Goal: Task Accomplishment & Management: Manage account settings

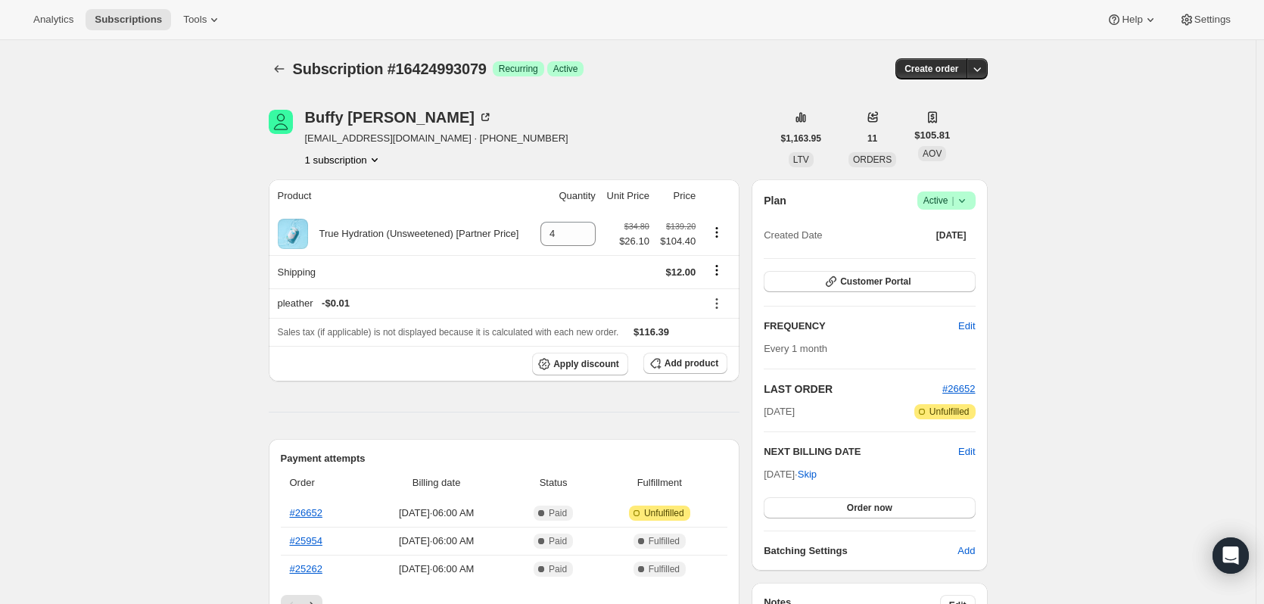
click at [965, 204] on icon at bounding box center [962, 200] width 15 height 15
click at [944, 256] on span "Cancel subscription" at bounding box center [951, 256] width 86 height 11
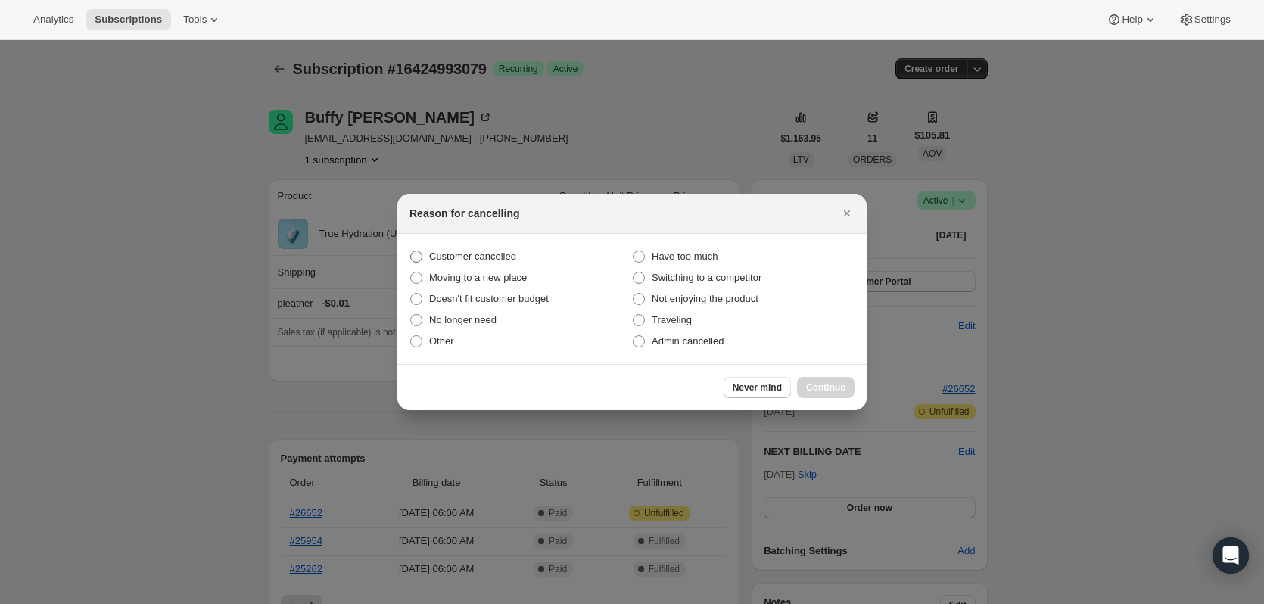
click at [484, 259] on span "Customer cancelled" at bounding box center [472, 256] width 87 height 11
click at [411, 251] on input "Customer cancelled" at bounding box center [410, 251] width 1 height 1
radio input "true"
click at [821, 390] on span "Continue" at bounding box center [825, 388] width 39 height 12
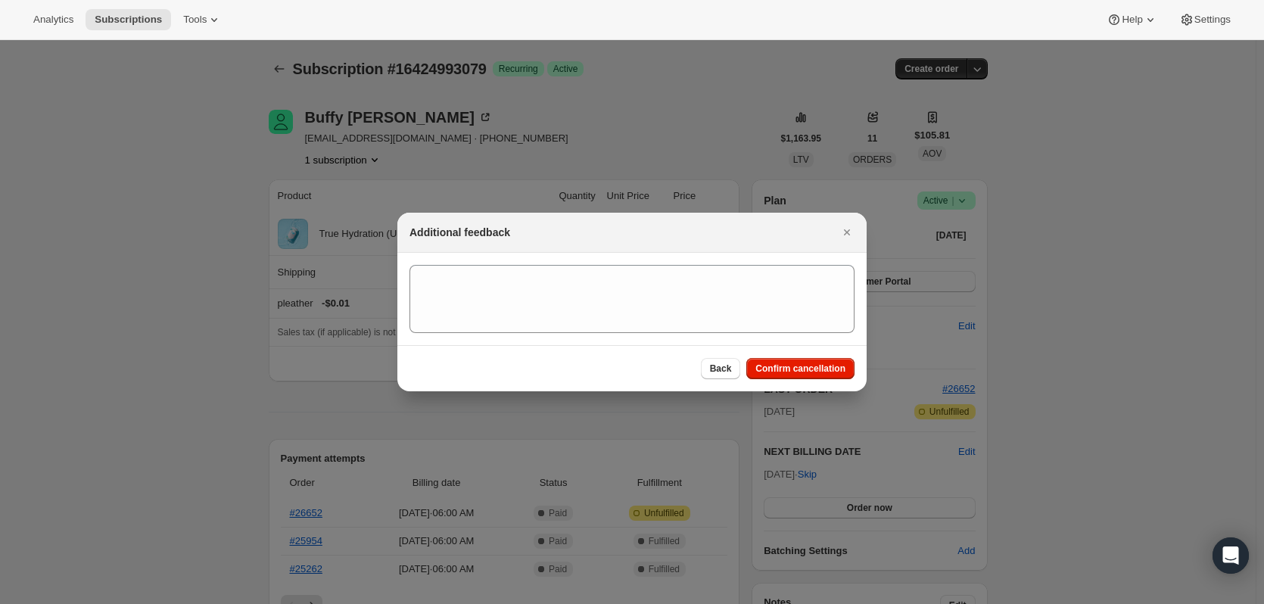
click at [766, 365] on span "Confirm cancellation" at bounding box center [801, 369] width 90 height 12
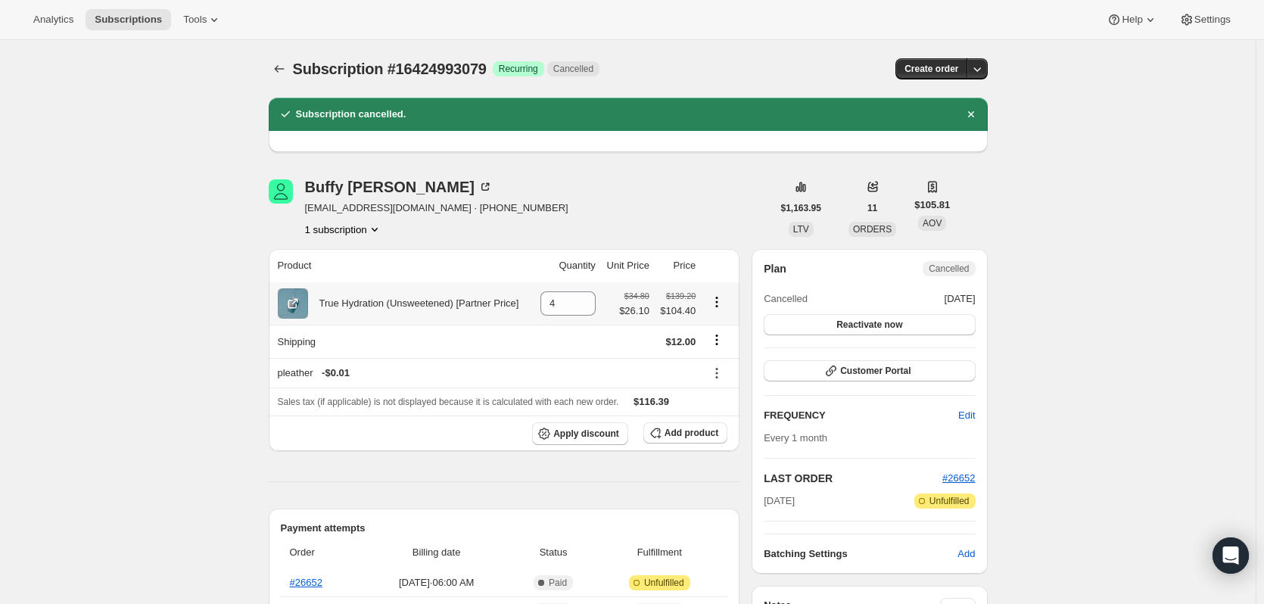
click at [725, 303] on icon "Product actions" at bounding box center [716, 302] width 15 height 15
click at [701, 432] on span "Add product" at bounding box center [692, 433] width 54 height 12
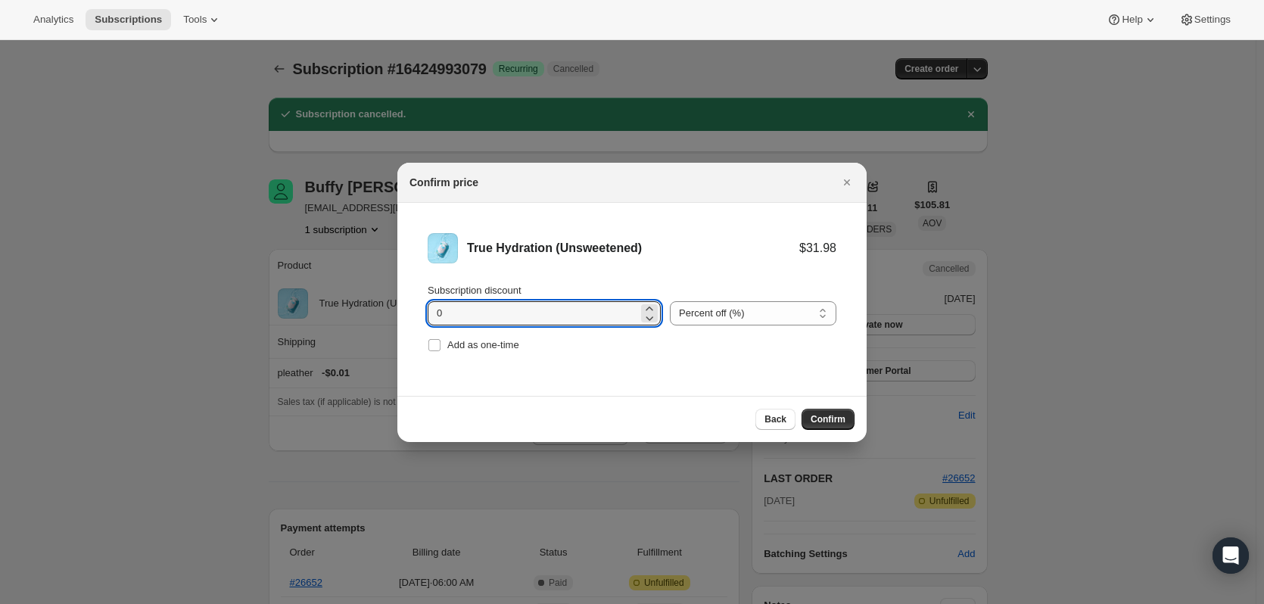
drag, startPoint x: 549, startPoint y: 311, endPoint x: 383, endPoint y: 311, distance: 165.8
type input "15"
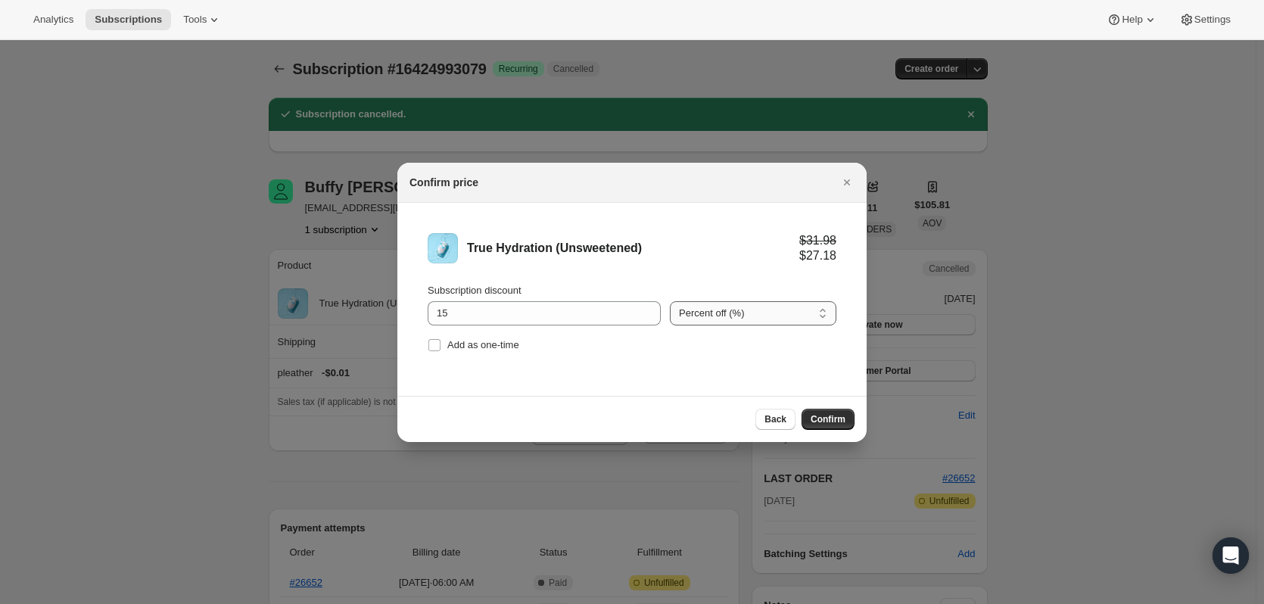
click at [753, 313] on select "Percent off (%) Amount off ($)" at bounding box center [753, 313] width 167 height 24
click at [670, 301] on select "Percent off (%) Amount off ($)" at bounding box center [753, 313] width 167 height 24
click at [834, 422] on span "Confirm" at bounding box center [828, 419] width 35 height 12
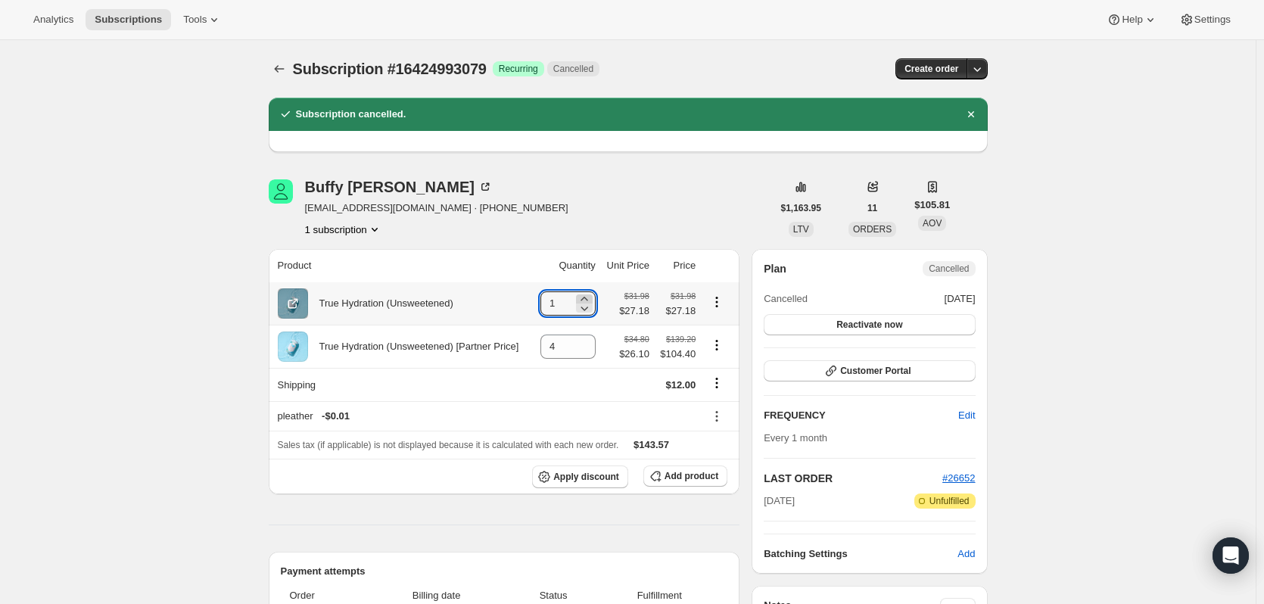
click at [587, 299] on icon at bounding box center [584, 299] width 7 height 4
click at [587, 298] on icon at bounding box center [584, 299] width 7 height 4
type input "4"
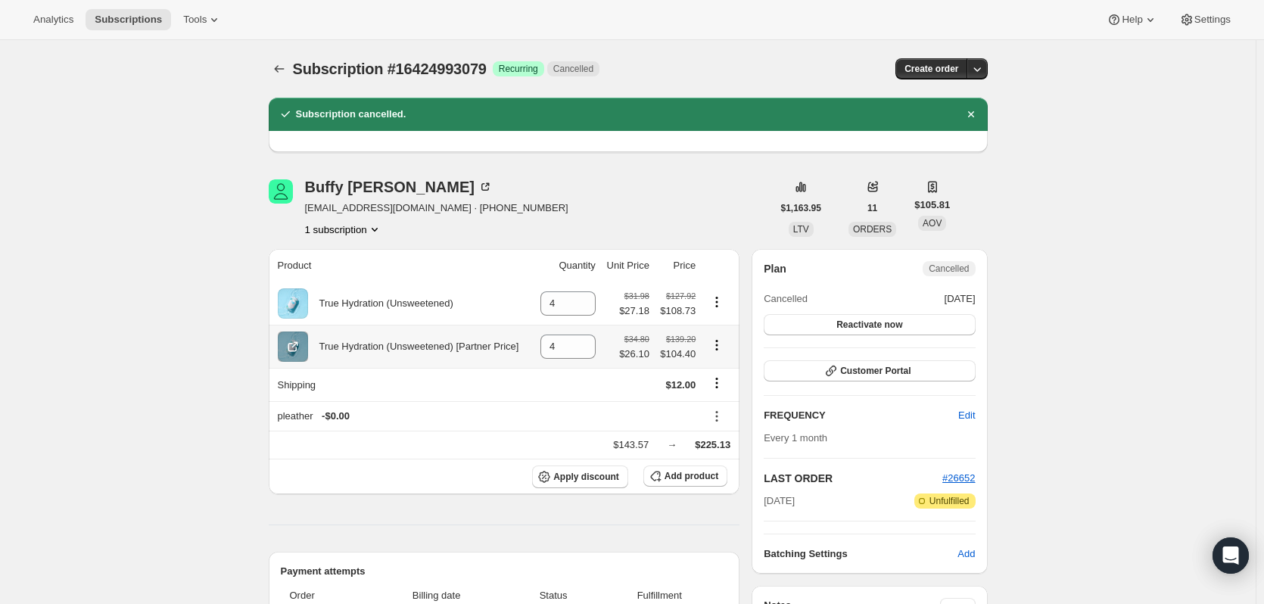
click at [721, 344] on icon "Product actions" at bounding box center [716, 345] width 15 height 15
click at [725, 347] on icon "Product actions" at bounding box center [716, 345] width 15 height 15
click at [717, 347] on icon "Product actions" at bounding box center [716, 345] width 15 height 15
click at [631, 391] on td at bounding box center [627, 384] width 54 height 33
click at [723, 382] on icon "Shipping actions" at bounding box center [716, 383] width 15 height 15
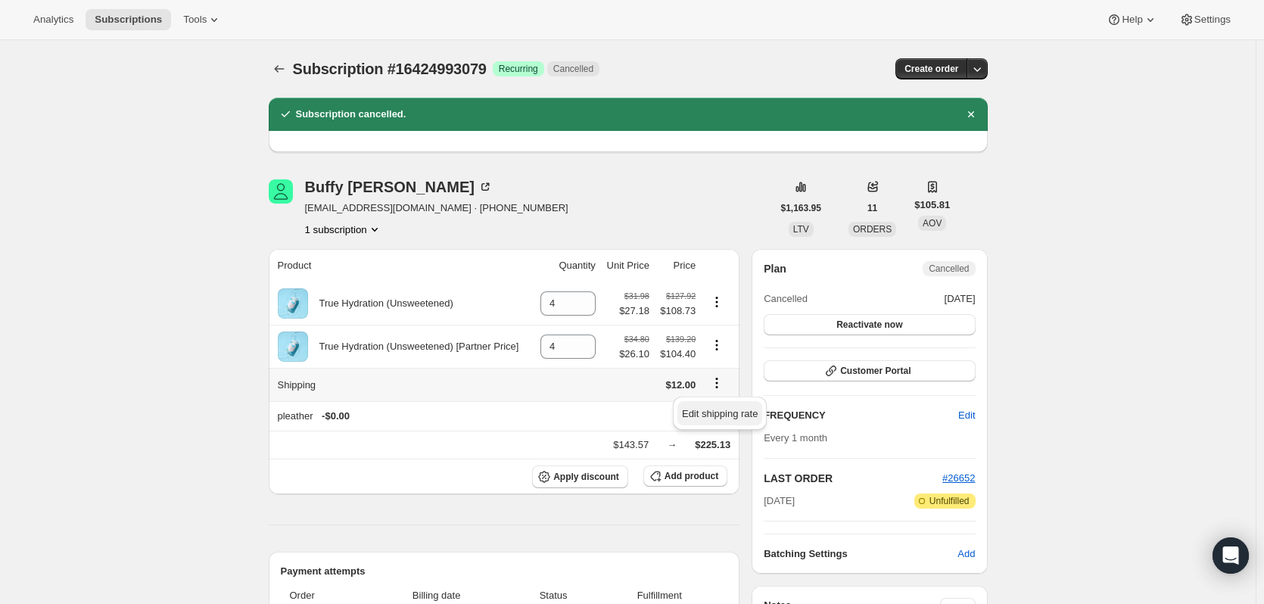
click at [725, 408] on span "Edit shipping rate" at bounding box center [720, 413] width 76 height 11
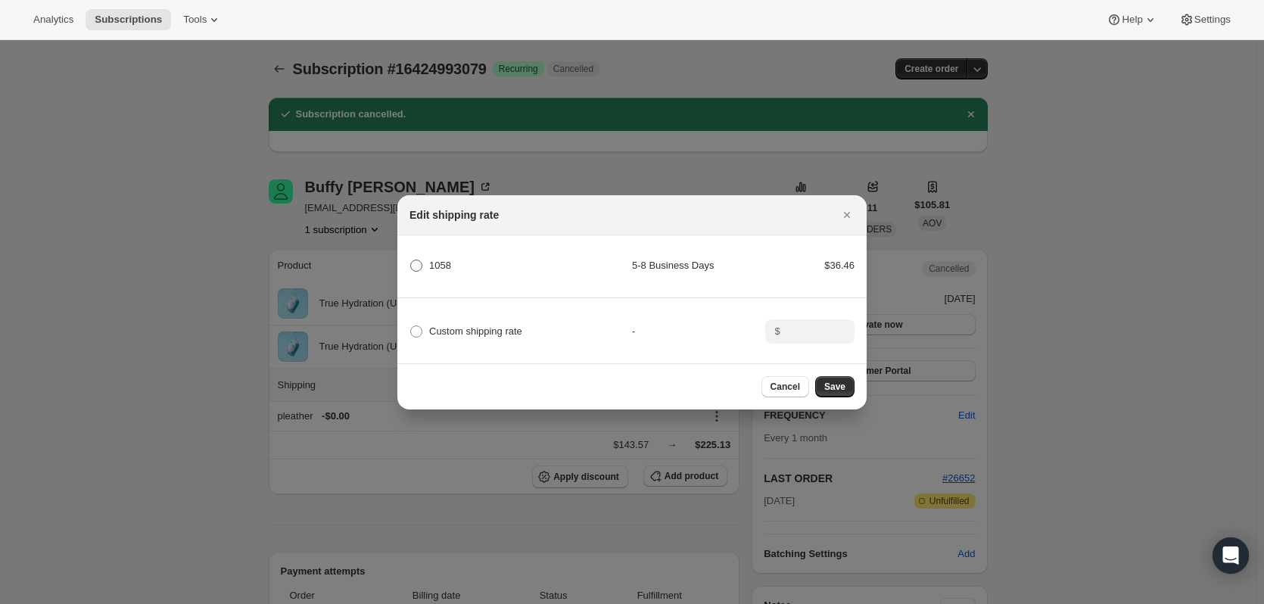
click at [431, 260] on span "1058" at bounding box center [440, 265] width 22 height 11
click at [411, 260] on input "1058" at bounding box center [410, 260] width 1 height 1
radio input "true"
click at [834, 393] on span "Save" at bounding box center [834, 387] width 21 height 12
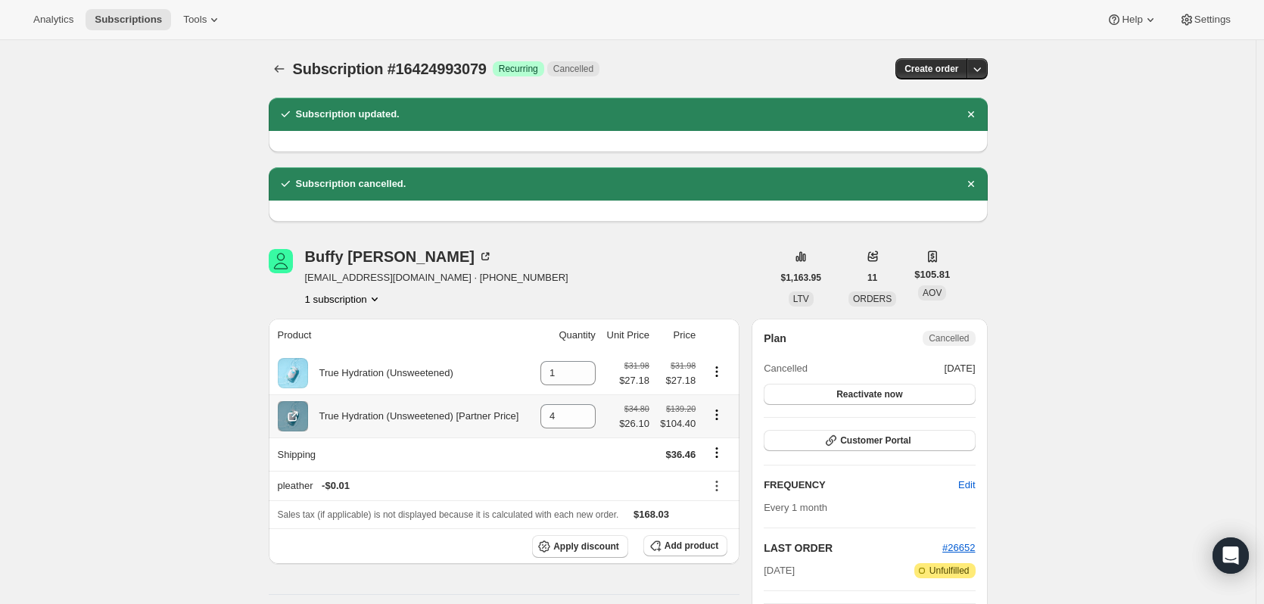
click at [721, 419] on icon "Product actions" at bounding box center [716, 414] width 15 height 15
click at [649, 416] on div "$34.80 $26.10" at bounding box center [634, 416] width 30 height 30
click at [591, 424] on icon at bounding box center [584, 420] width 15 height 15
click at [591, 424] on icon at bounding box center [589, 421] width 8 height 5
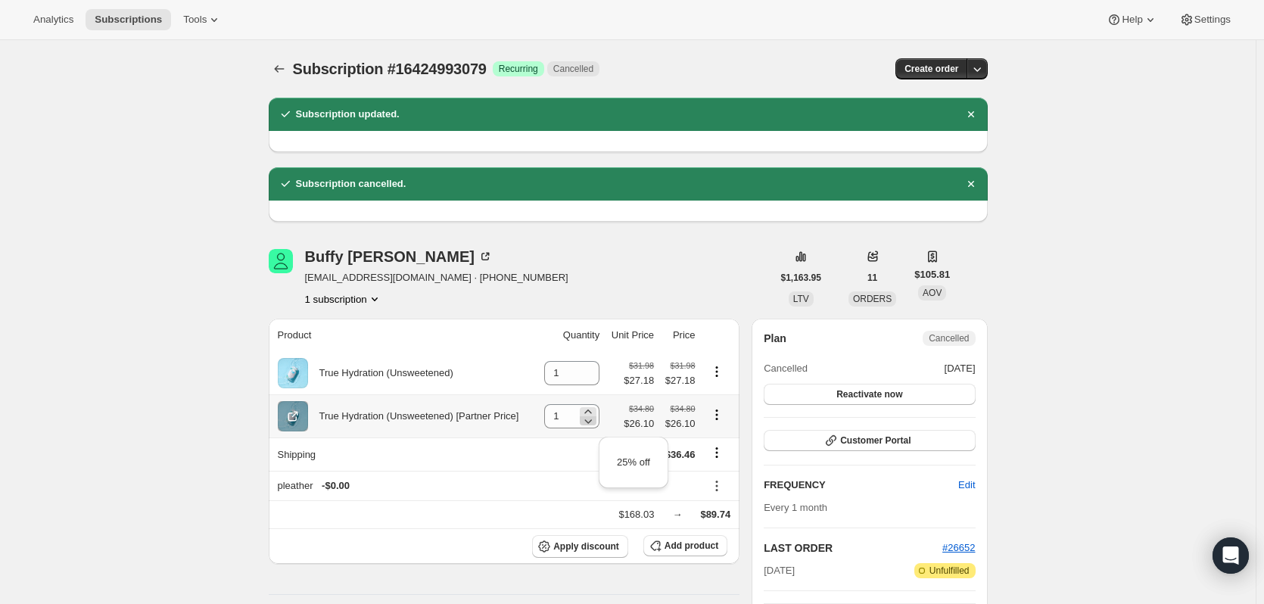
click at [591, 424] on icon at bounding box center [589, 421] width 8 height 5
type input "0"
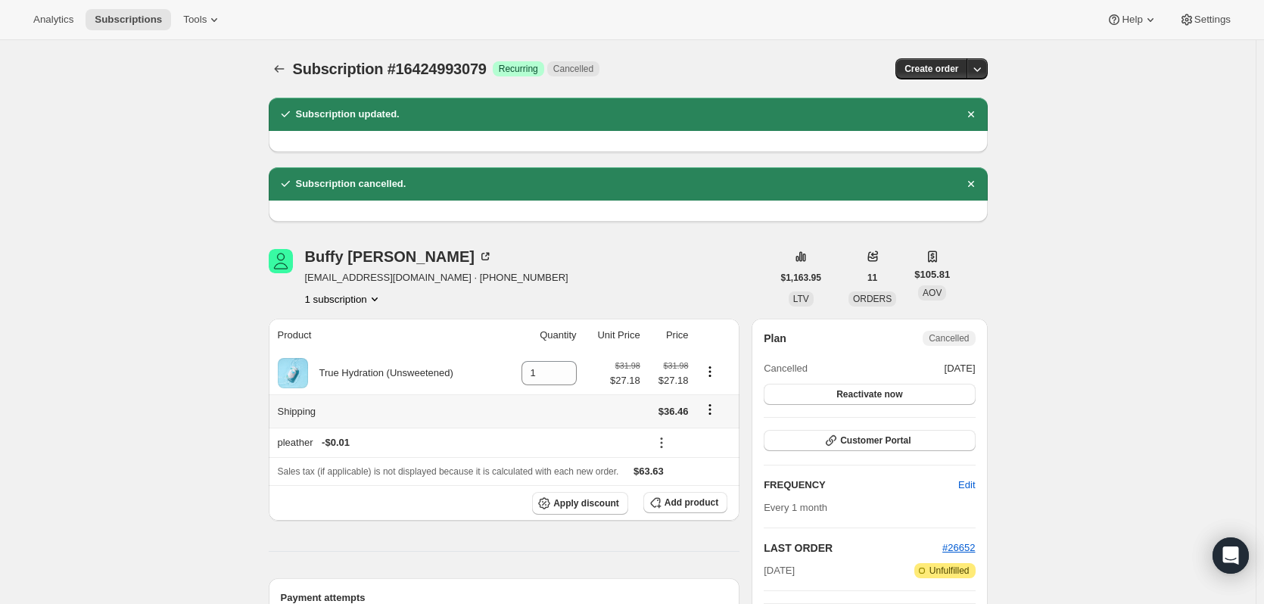
click at [713, 409] on icon "Shipping actions" at bounding box center [710, 409] width 15 height 15
click at [721, 441] on span "Edit shipping rate" at bounding box center [713, 439] width 76 height 11
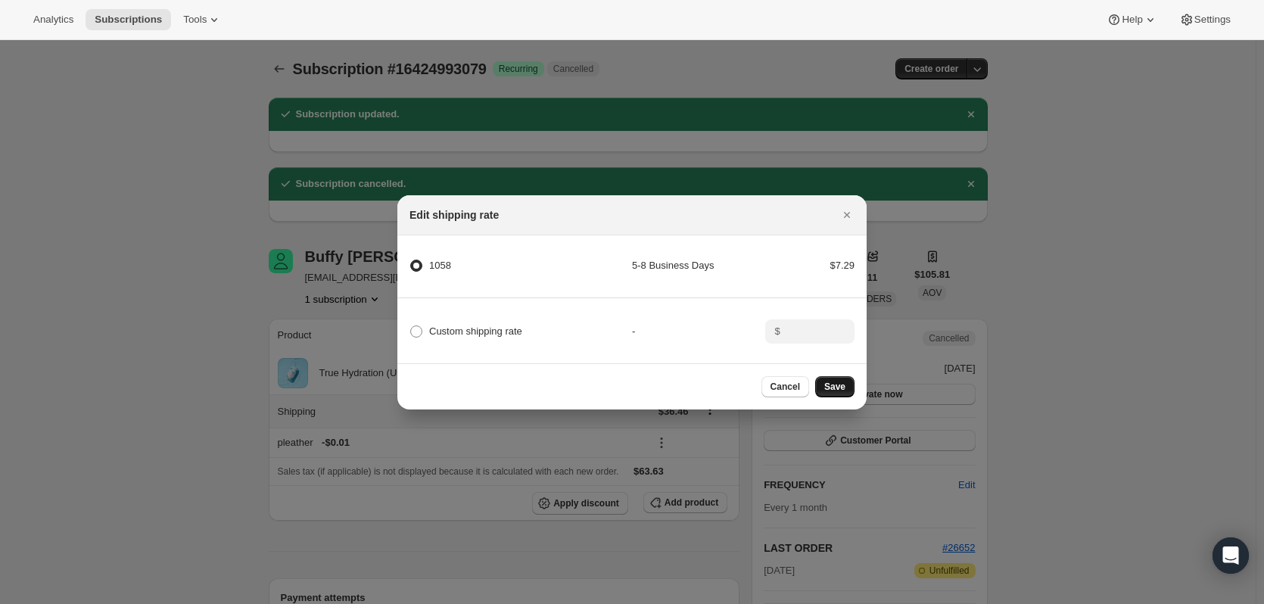
click at [832, 388] on span "Save" at bounding box center [834, 387] width 21 height 12
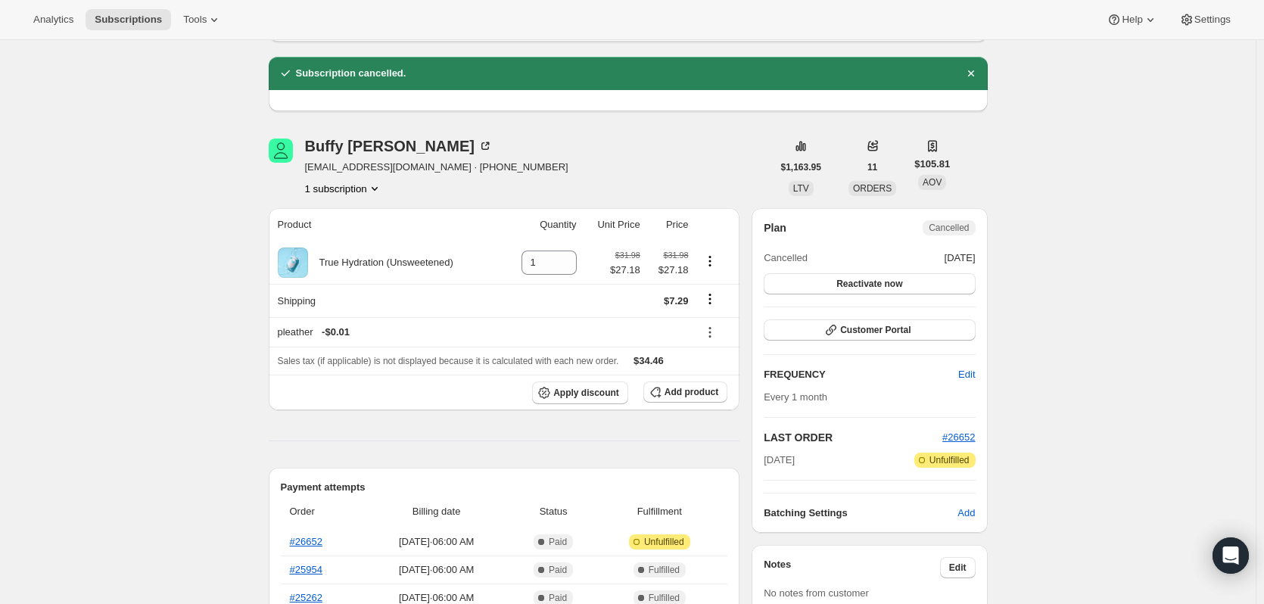
scroll to position [379, 0]
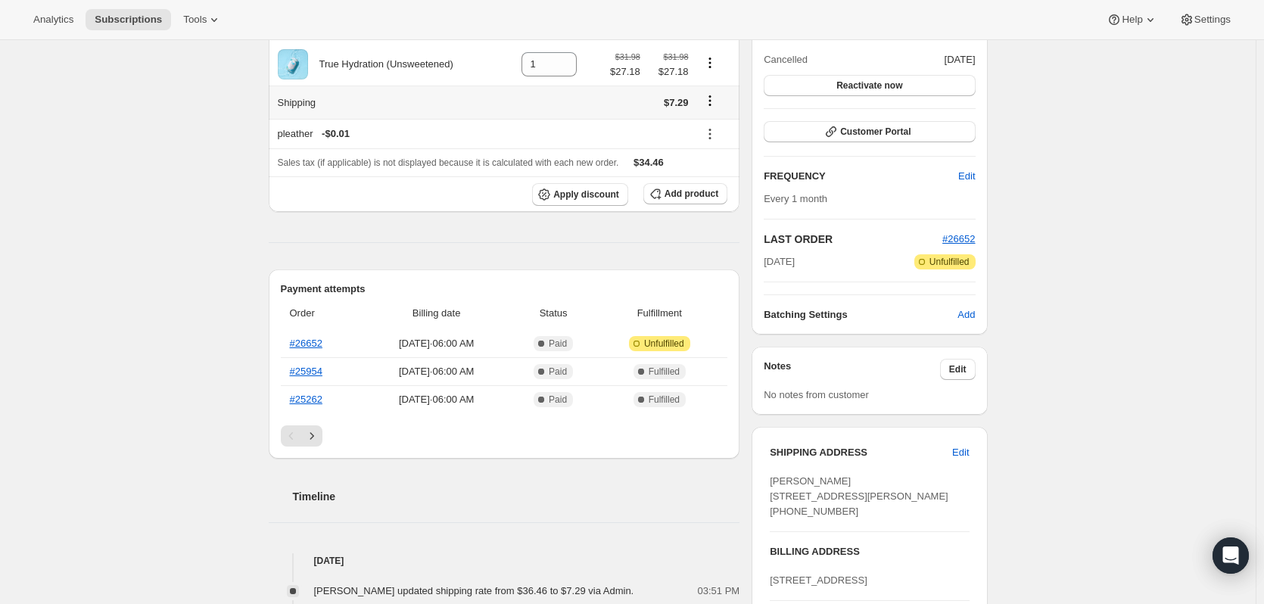
click at [703, 107] on button "Shipping actions" at bounding box center [710, 100] width 24 height 17
click at [716, 99] on icon "Shipping actions" at bounding box center [710, 100] width 15 height 15
click at [712, 105] on icon "Shipping actions" at bounding box center [710, 100] width 15 height 15
click at [1018, 127] on div "Subscription #16424993079. This page is ready Subscription #16424993079 Success…" at bounding box center [628, 463] width 1256 height 1602
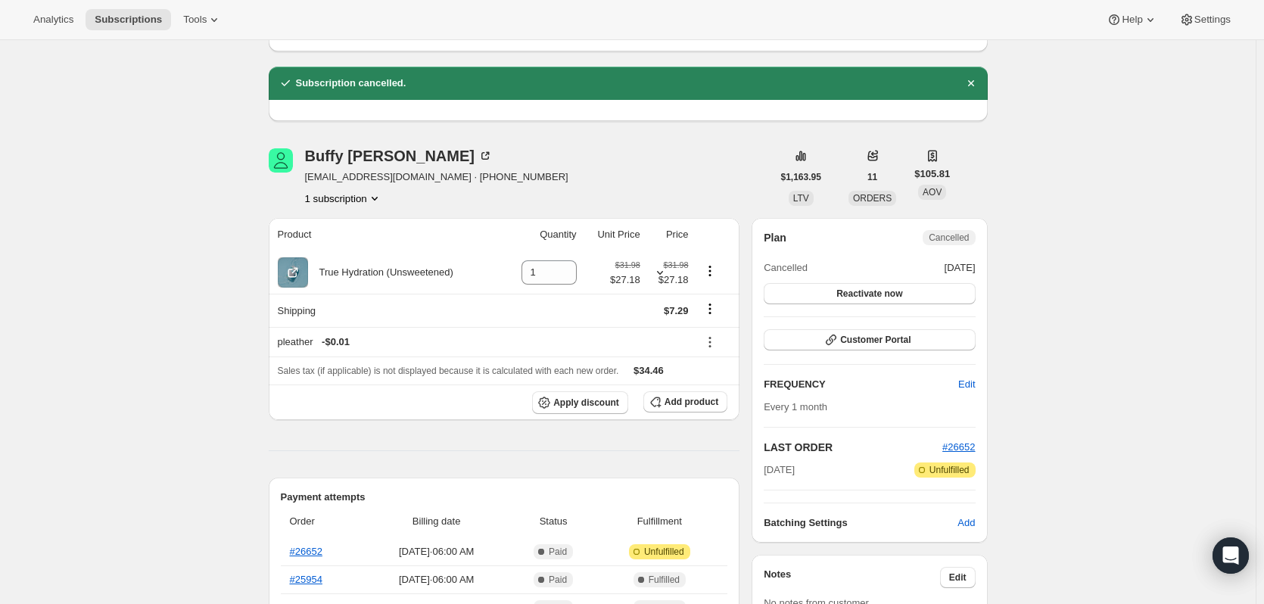
scroll to position [151, 0]
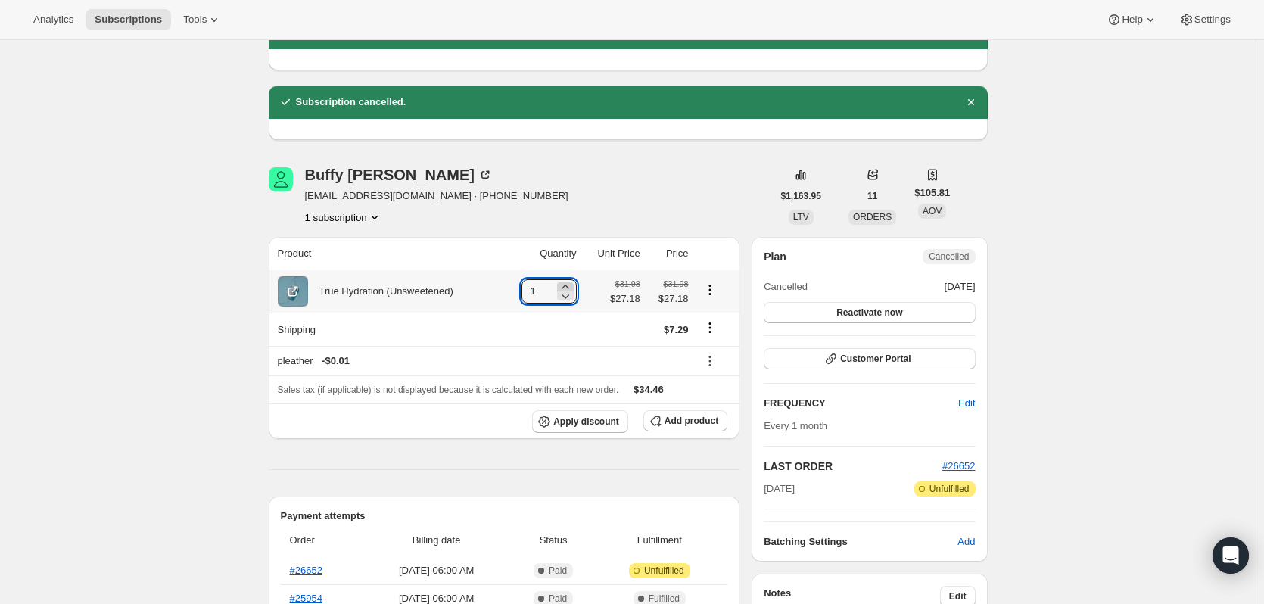
click at [573, 284] on icon at bounding box center [565, 286] width 15 height 15
type input "4"
click at [711, 335] on icon "Shipping actions" at bounding box center [710, 327] width 15 height 15
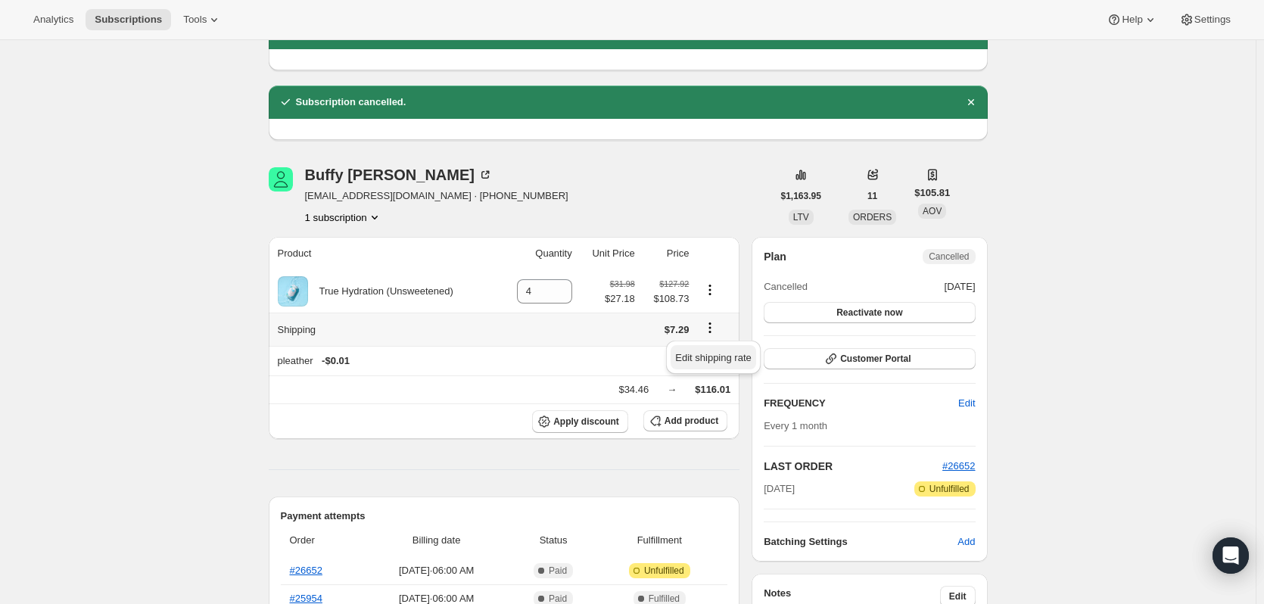
click at [715, 352] on span "Edit shipping rate" at bounding box center [713, 357] width 76 height 11
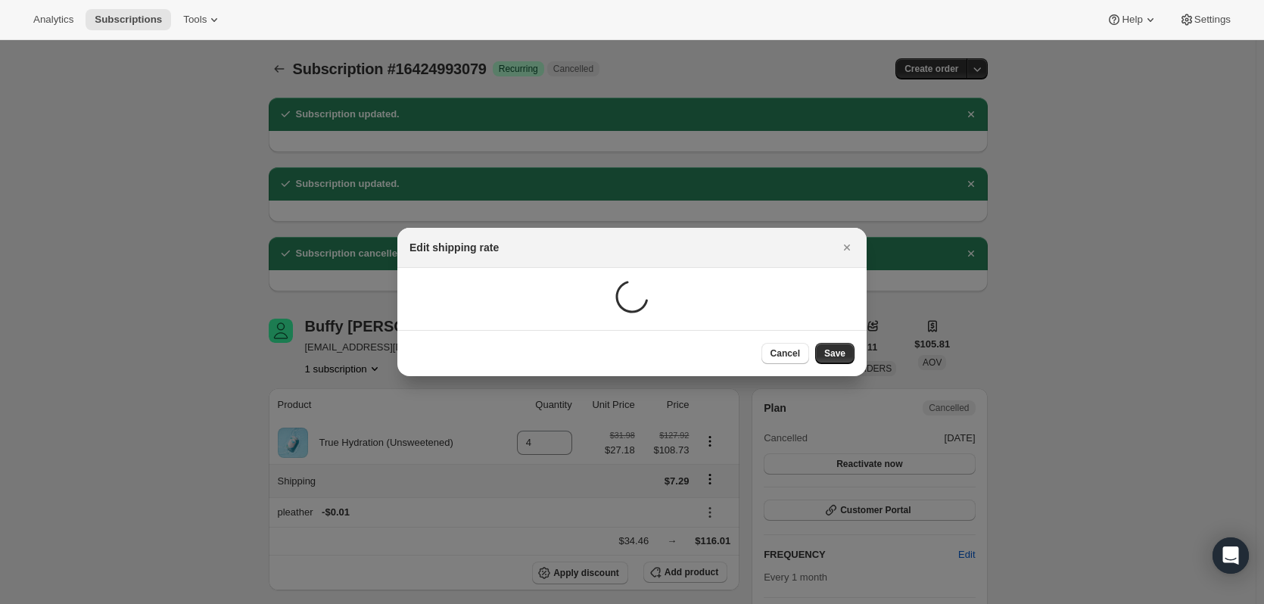
scroll to position [0, 0]
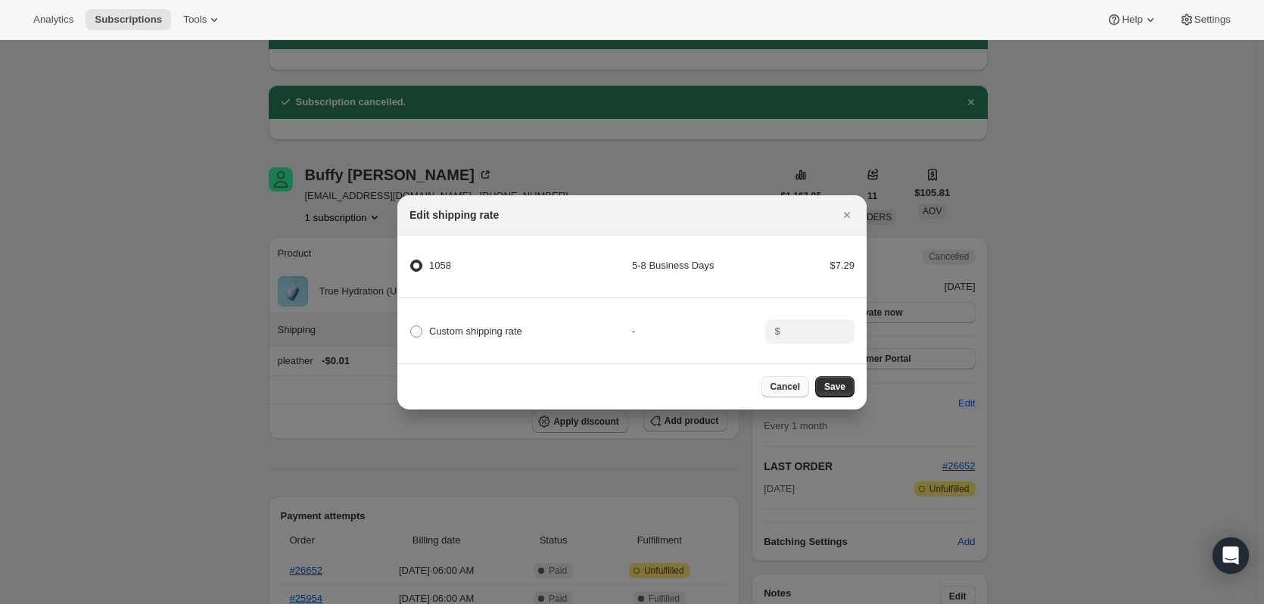
click at [786, 393] on span "Cancel" at bounding box center [786, 387] width 30 height 12
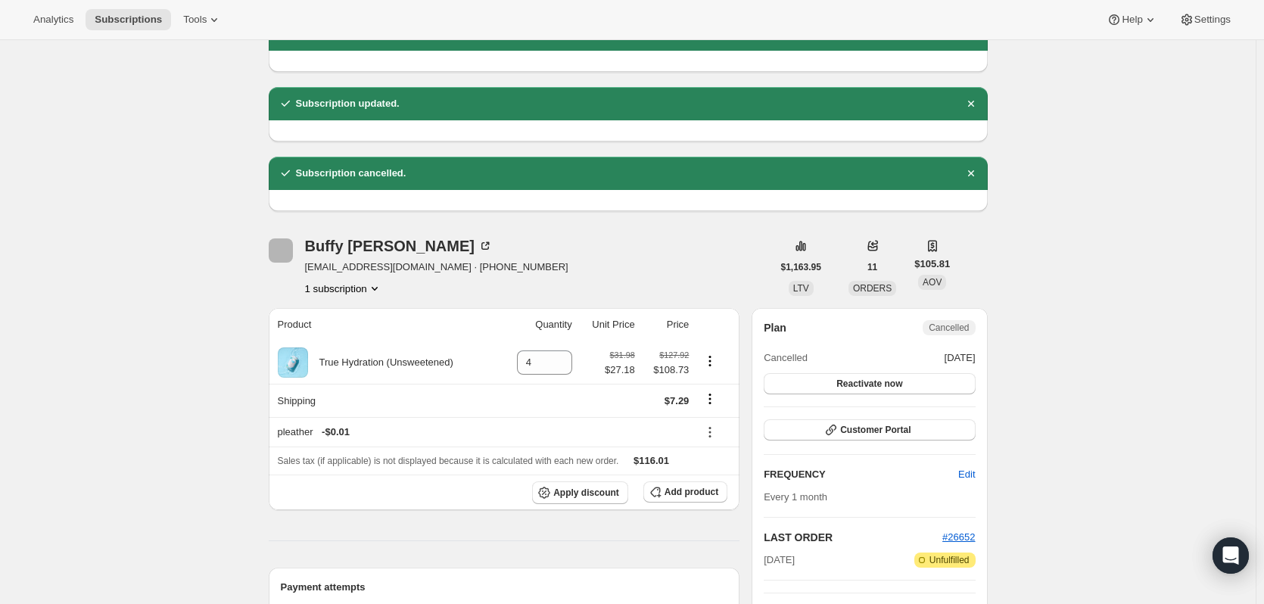
scroll to position [151, 0]
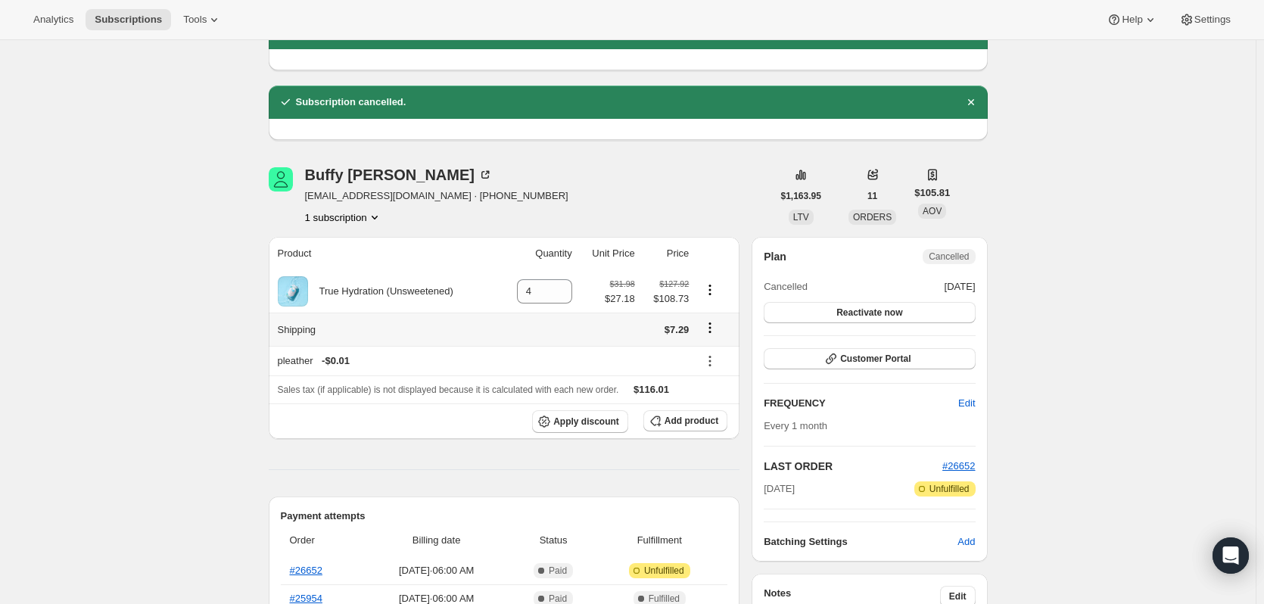
click at [715, 324] on icon "Shipping actions" at bounding box center [710, 327] width 15 height 15
click at [716, 357] on span "Edit shipping rate" at bounding box center [713, 357] width 76 height 11
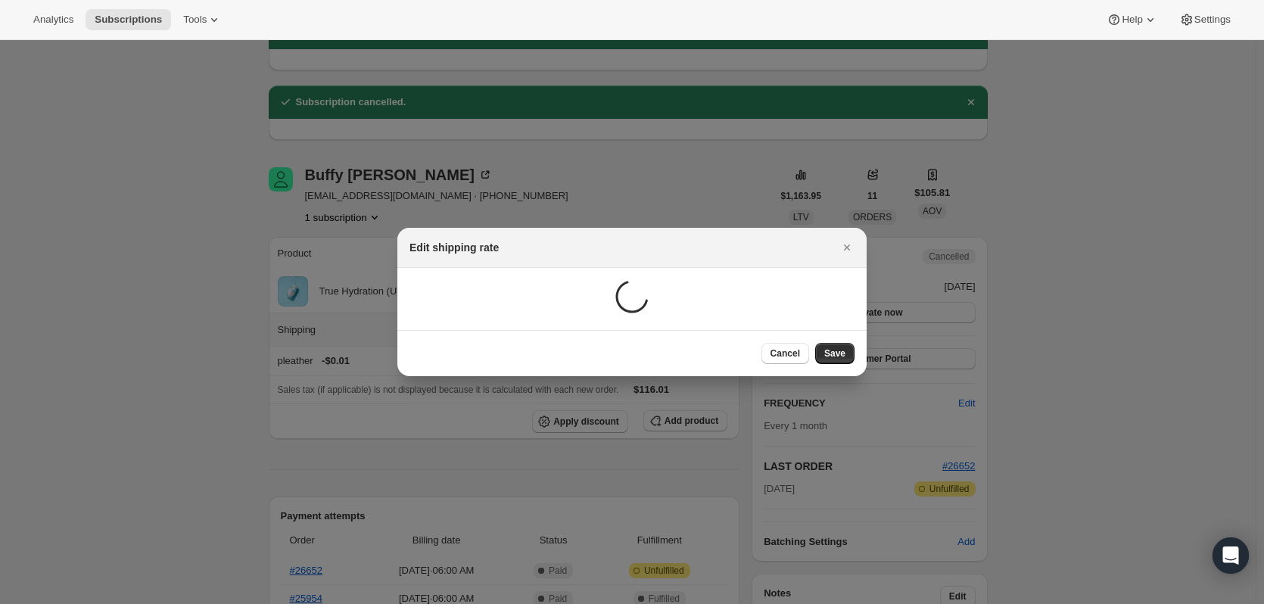
scroll to position [0, 0]
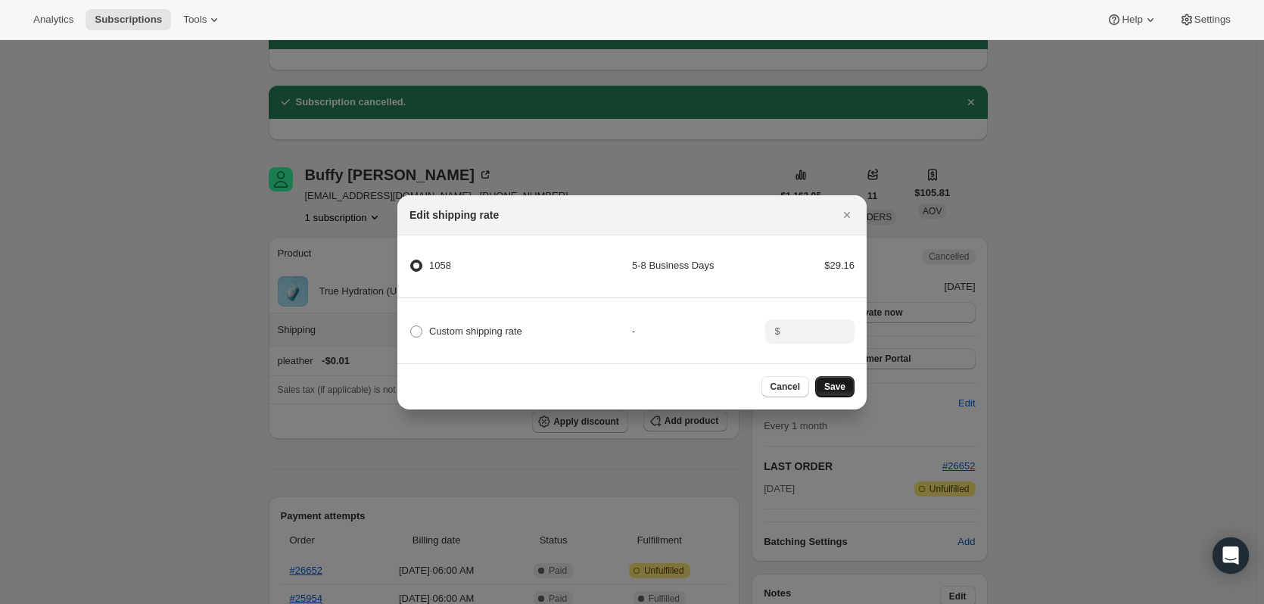
click at [836, 389] on span "Save" at bounding box center [834, 387] width 21 height 12
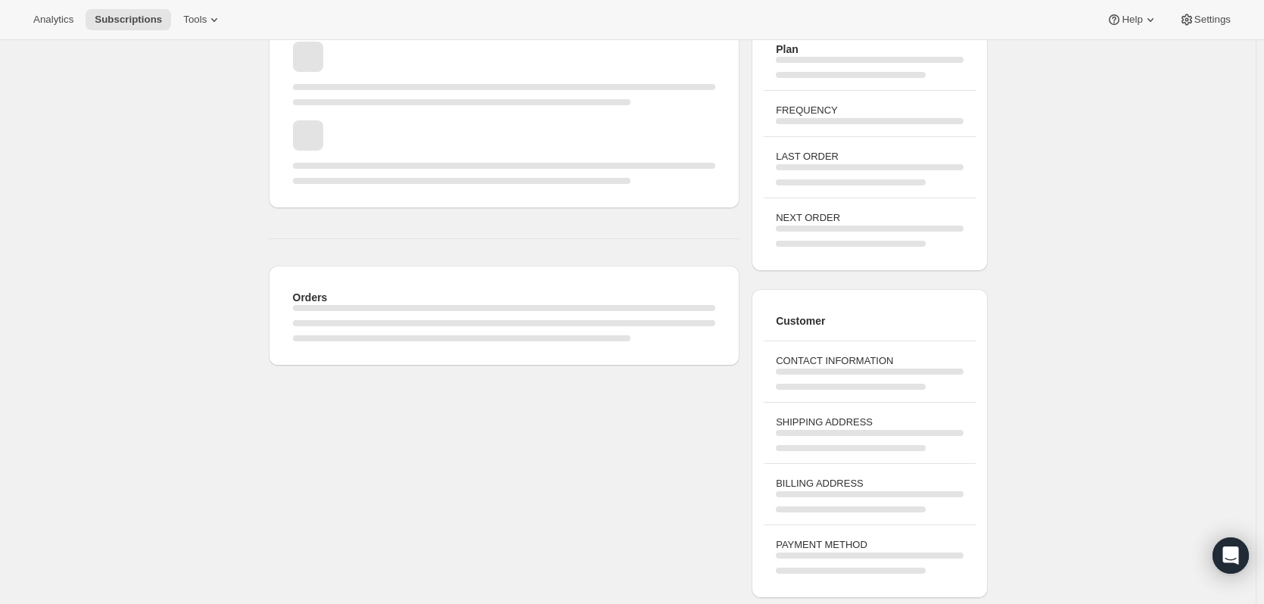
scroll to position [151, 0]
